Goal: Check status: Check status

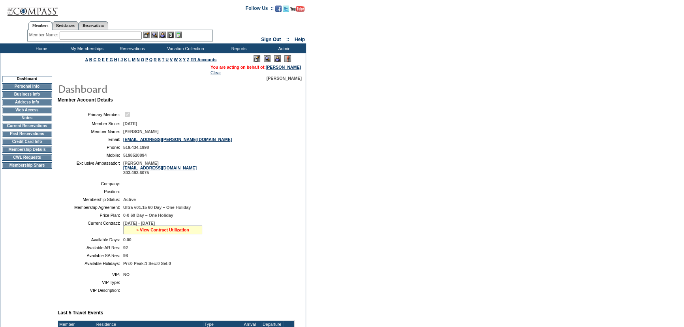
click at [166, 232] on link "» View Contract Utilization" at bounding box center [162, 230] width 53 height 5
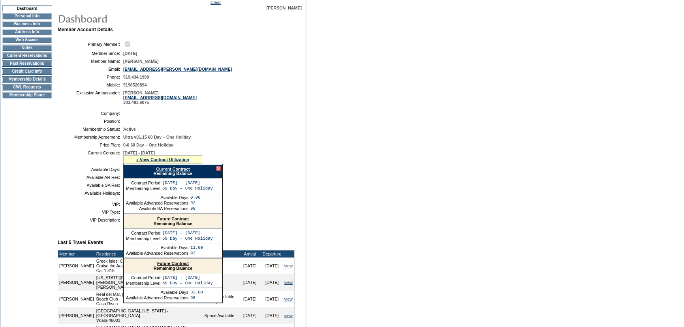
scroll to position [72, 0]
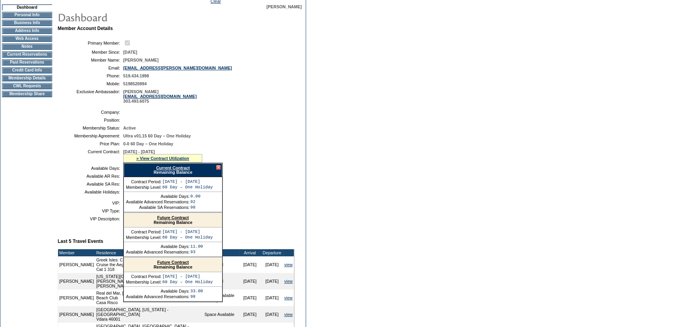
click at [179, 169] on link "Current Contract" at bounding box center [173, 168] width 34 height 5
click at [182, 219] on link "Future Contract" at bounding box center [173, 217] width 32 height 5
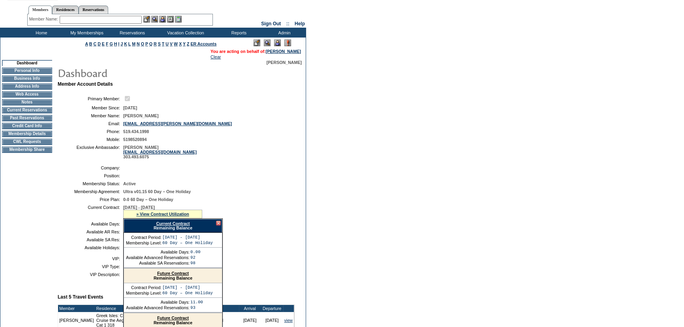
scroll to position [0, 0]
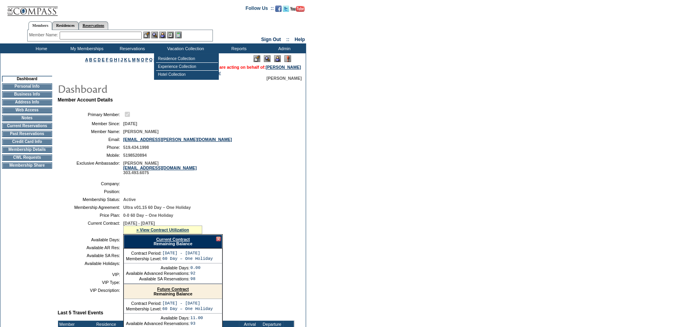
click at [108, 23] on link "Reservations" at bounding box center [94, 25] width 30 height 8
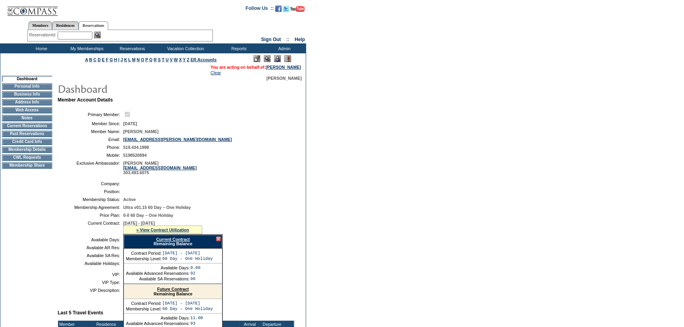
paste input "1643451"
type input "1643451"
click at [100, 34] on img at bounding box center [97, 35] width 7 height 7
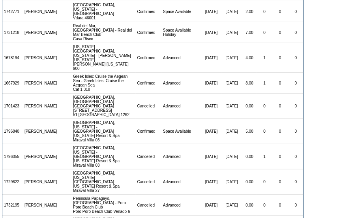
scroll to position [205, 0]
